Goal: Navigation & Orientation: Find specific page/section

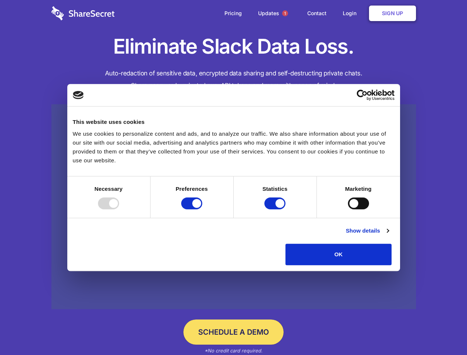
click at [119, 209] on div at bounding box center [108, 203] width 21 height 12
click at [202, 209] on input "Preferences" at bounding box center [191, 203] width 21 height 12
checkbox input "false"
click at [276, 209] on input "Statistics" at bounding box center [274, 203] width 21 height 12
checkbox input "false"
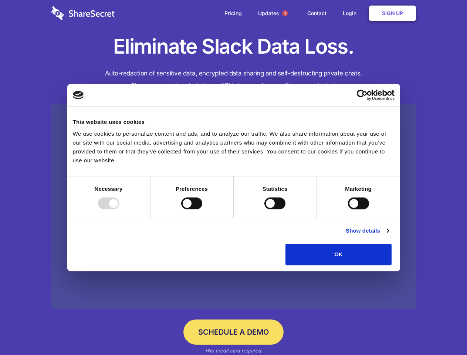
click at [348, 209] on input "Marketing" at bounding box center [358, 203] width 21 height 12
checkbox input "true"
click at [388, 235] on link "Show details" at bounding box center [366, 230] width 43 height 9
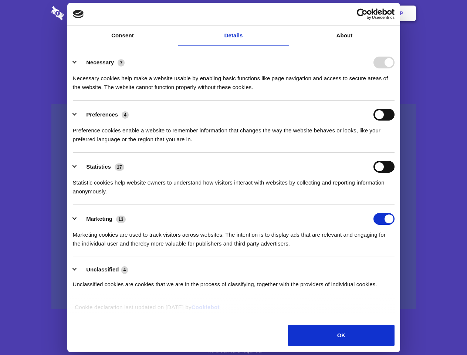
click at [394, 100] on li "Necessary 7 Necessary cookies help make a website usable by enabling basic func…" at bounding box center [233, 74] width 321 height 52
click at [284, 13] on span "1" at bounding box center [285, 13] width 6 height 6
